Goal: Task Accomplishment & Management: Manage account settings

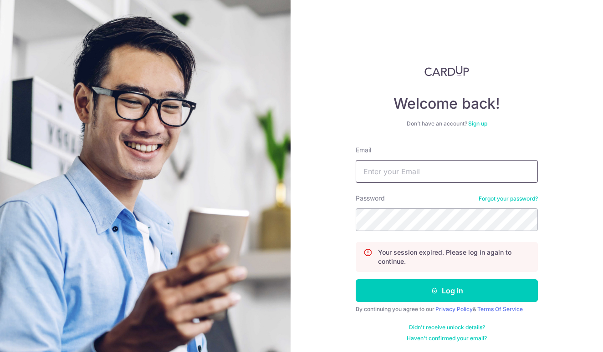
type input "[EMAIL_ADDRESS][DOMAIN_NAME]"
click at [445, 291] on button "Log in" at bounding box center [446, 290] width 182 height 23
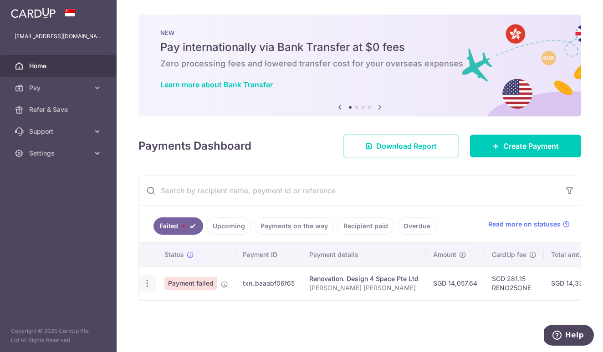
click at [149, 286] on icon "button" at bounding box center [147, 284] width 10 height 10
click at [171, 314] on span "Update payment" at bounding box center [196, 308] width 62 height 11
radio input "true"
type input "14,057.64"
type input "[PERSON_NAME] [PERSON_NAME]"
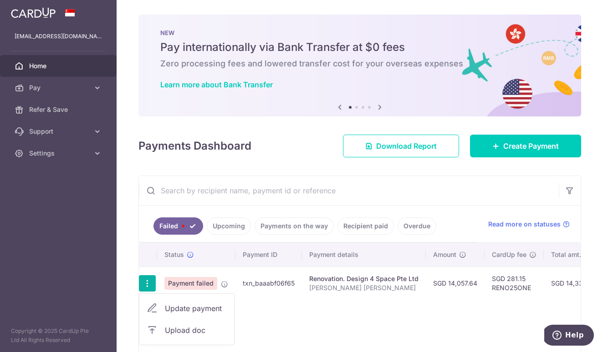
type input "1st 50% payment"
type input "RENO25ONE"
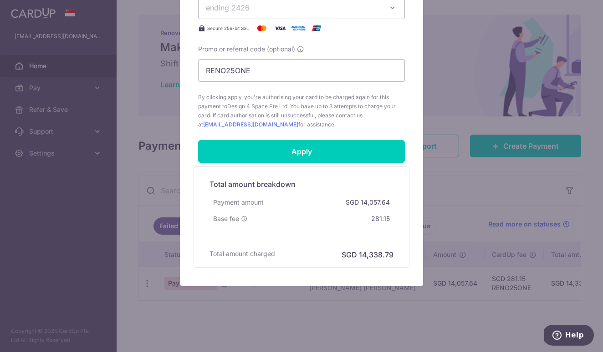
scroll to position [455, 0]
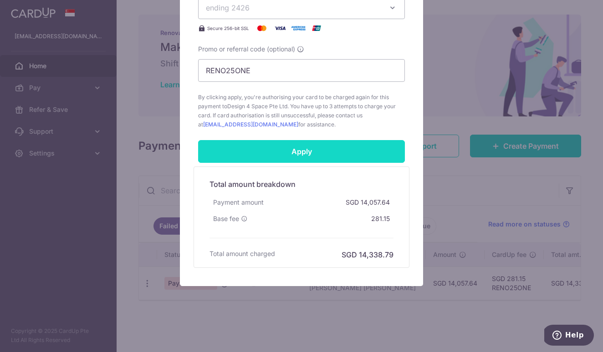
click at [304, 147] on input "Apply" at bounding box center [301, 151] width 207 height 23
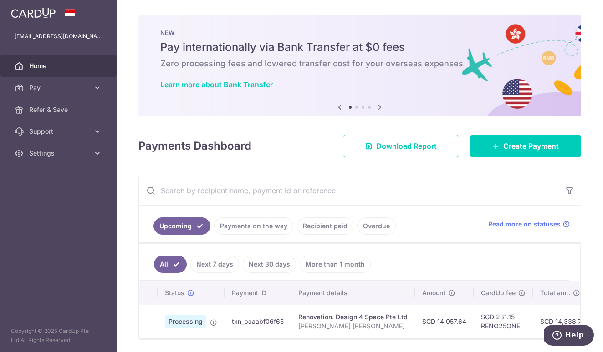
drag, startPoint x: 318, startPoint y: 341, endPoint x: 378, endPoint y: 337, distance: 60.2
click at [378, 337] on div "Status Payment ID Payment details Amount CardUp fee Total amt. Charge date Due …" at bounding box center [359, 310] width 441 height 58
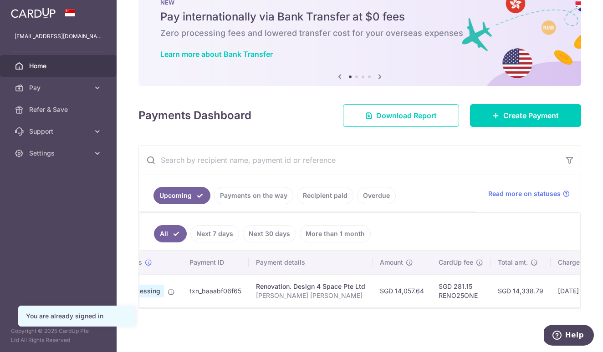
scroll to position [33, 0]
drag, startPoint x: 359, startPoint y: 307, endPoint x: 398, endPoint y: 300, distance: 39.7
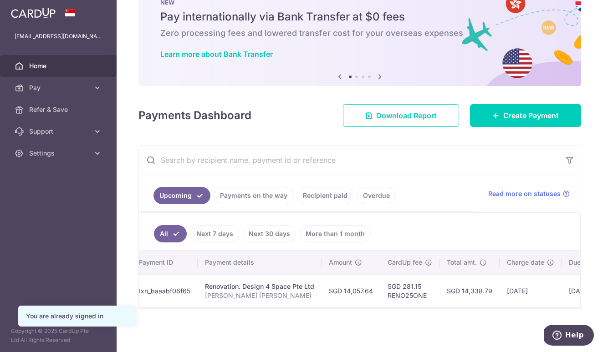
scroll to position [0, 0]
